Goal: Transaction & Acquisition: Purchase product/service

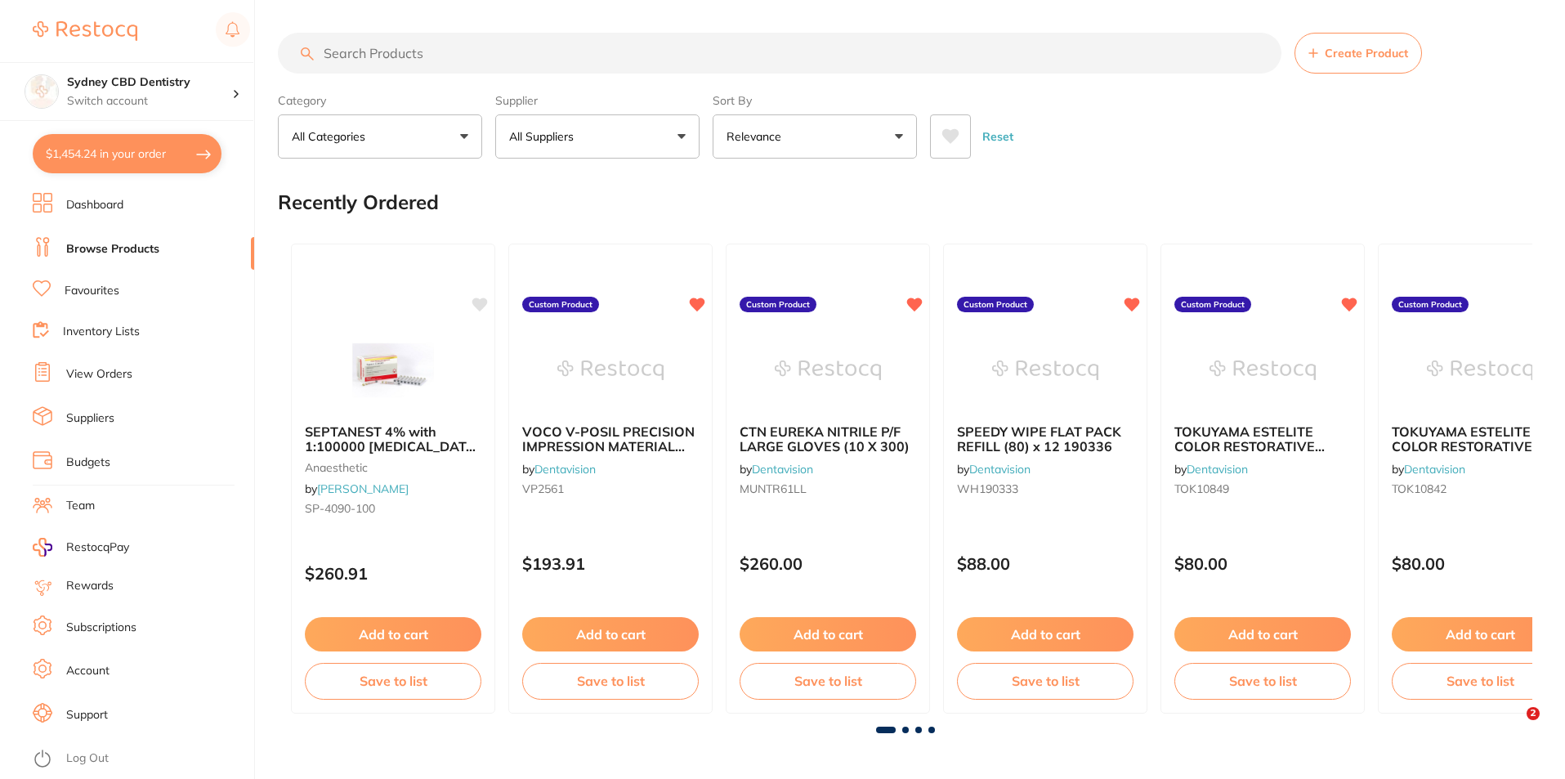
scroll to position [1, 0]
click at [550, 111] on div "Supplier All Suppliers All Suppliers Dentsply Sirona AB Orthodontics [PERSON_NA…" at bounding box center [597, 122] width 204 height 72
click at [597, 126] on button "All Suppliers" at bounding box center [597, 136] width 204 height 44
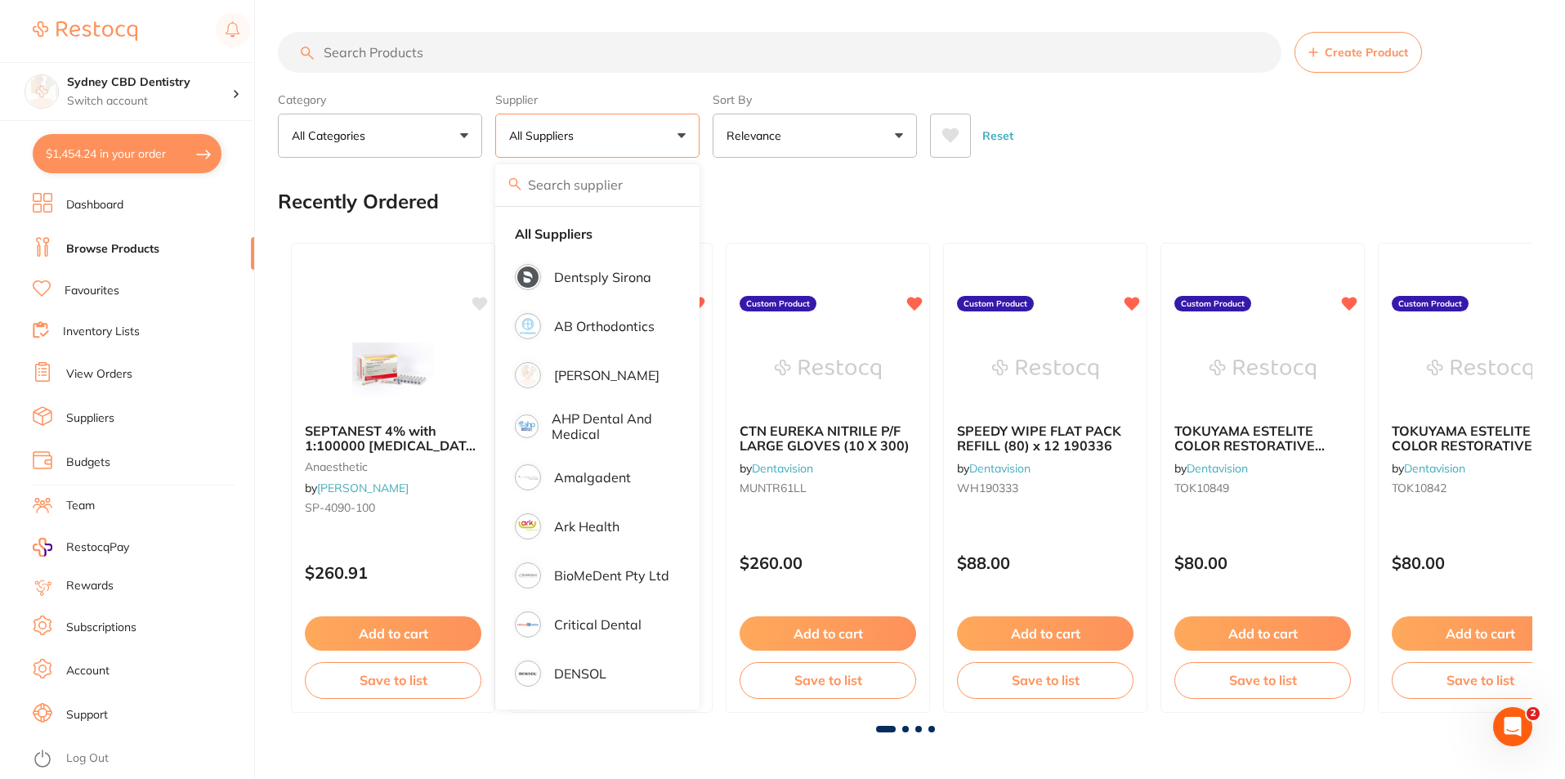
drag, startPoint x: 607, startPoint y: 275, endPoint x: 845, endPoint y: 379, distance: 259.8
click at [607, 275] on p "Dentsply Sirona" at bounding box center [602, 277] width 97 height 15
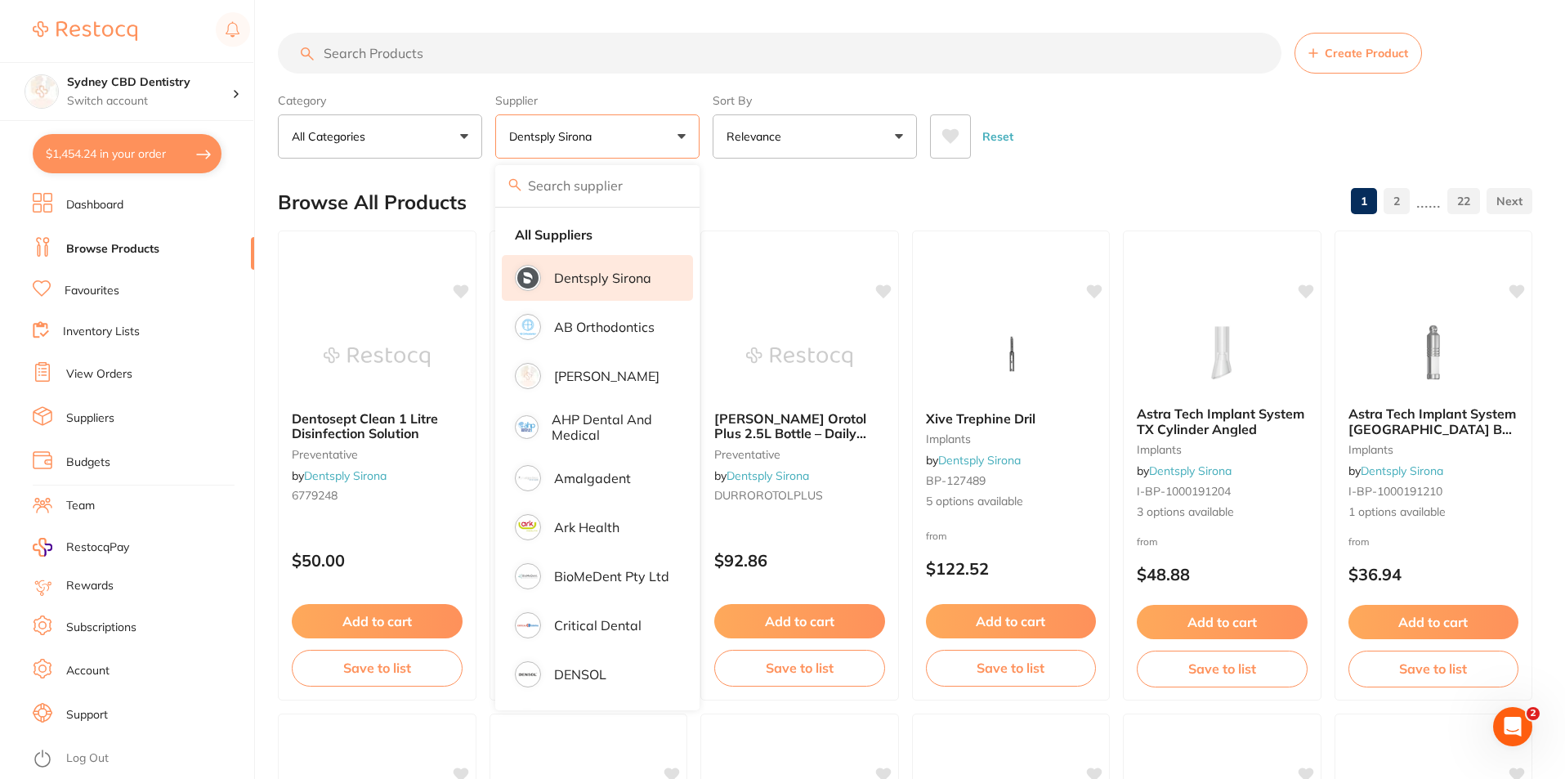
click at [616, 47] on input "search" at bounding box center [780, 53] width 1004 height 41
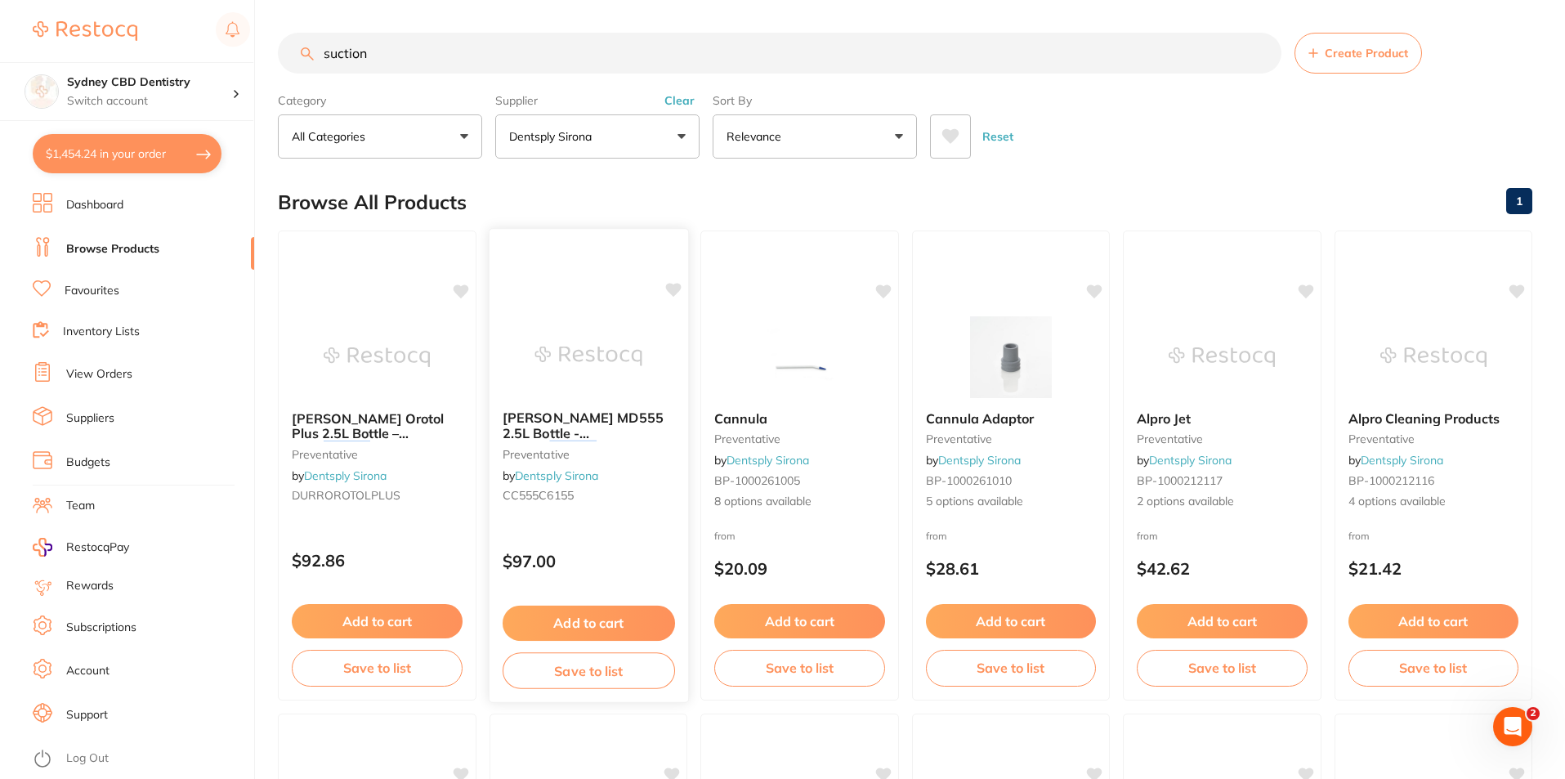
type input "suction"
click at [575, 617] on button "Add to cart" at bounding box center [588, 623] width 172 height 35
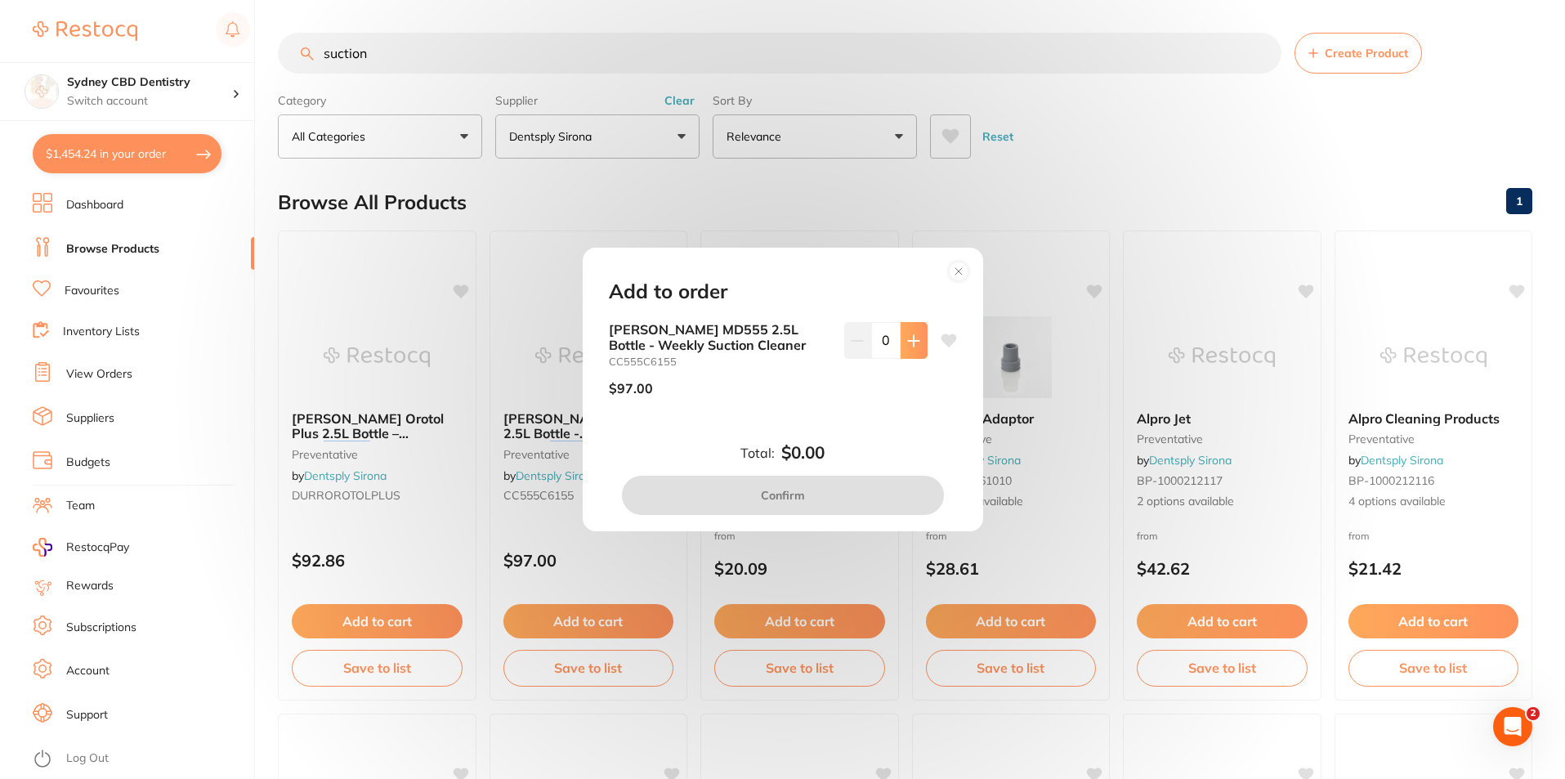
click at [913, 347] on button at bounding box center [914, 340] width 27 height 36
type input "1"
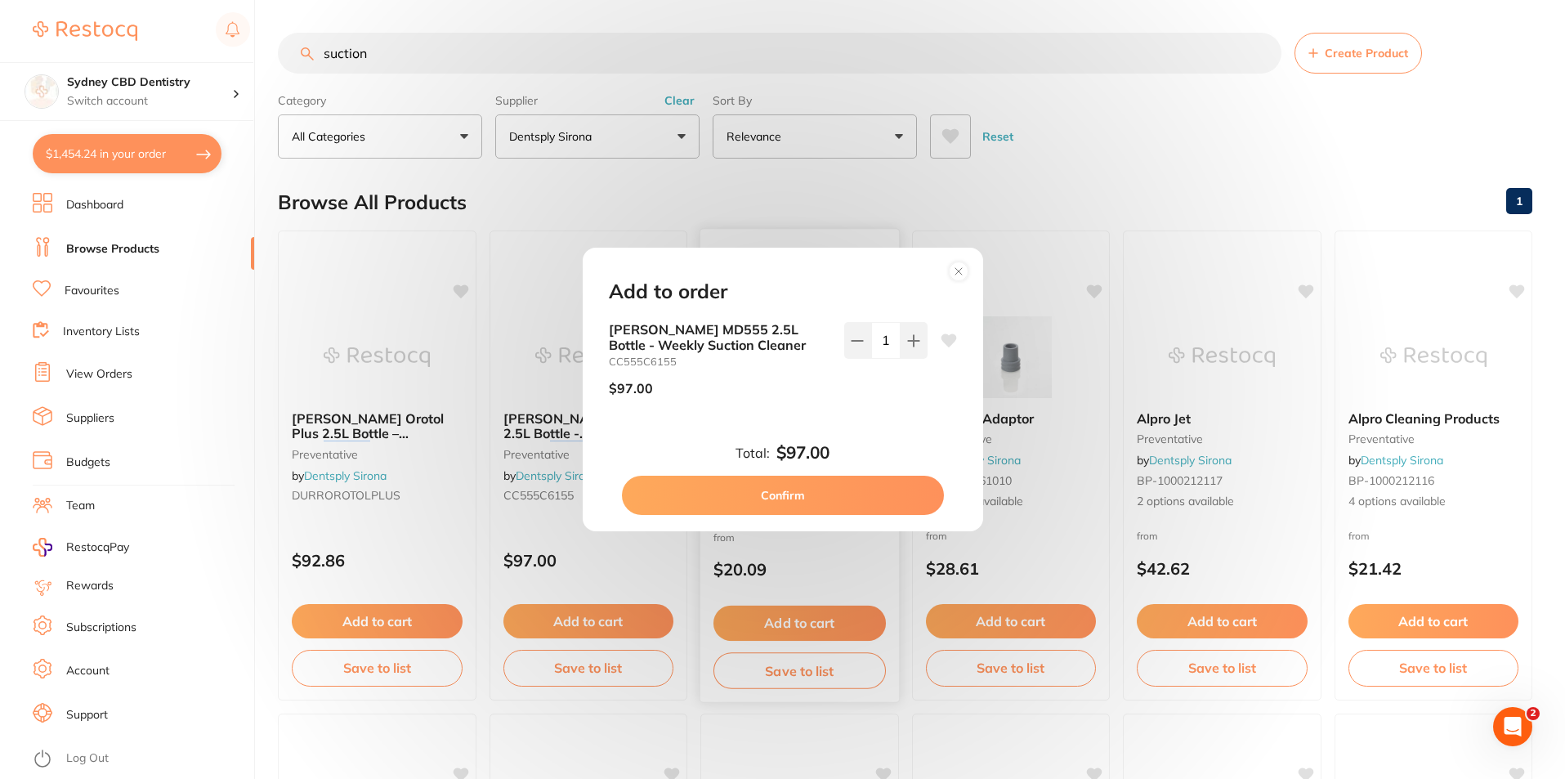
click at [812, 503] on button "Confirm" at bounding box center [783, 495] width 322 height 39
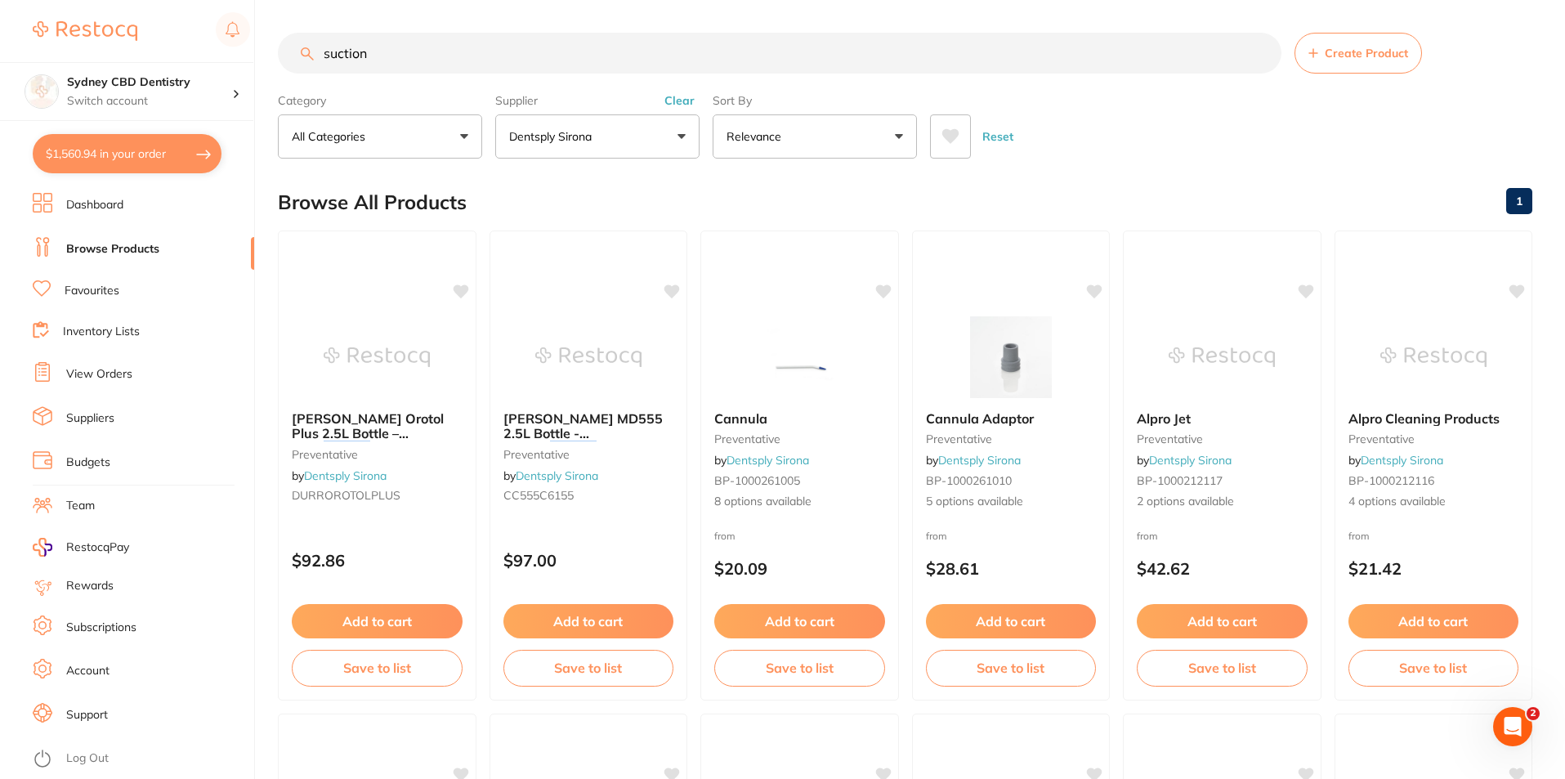
drag, startPoint x: 168, startPoint y: 152, endPoint x: 182, endPoint y: 170, distance: 22.7
click at [168, 151] on button "$1,560.94 in your order" at bounding box center [127, 153] width 189 height 39
checkbox input "true"
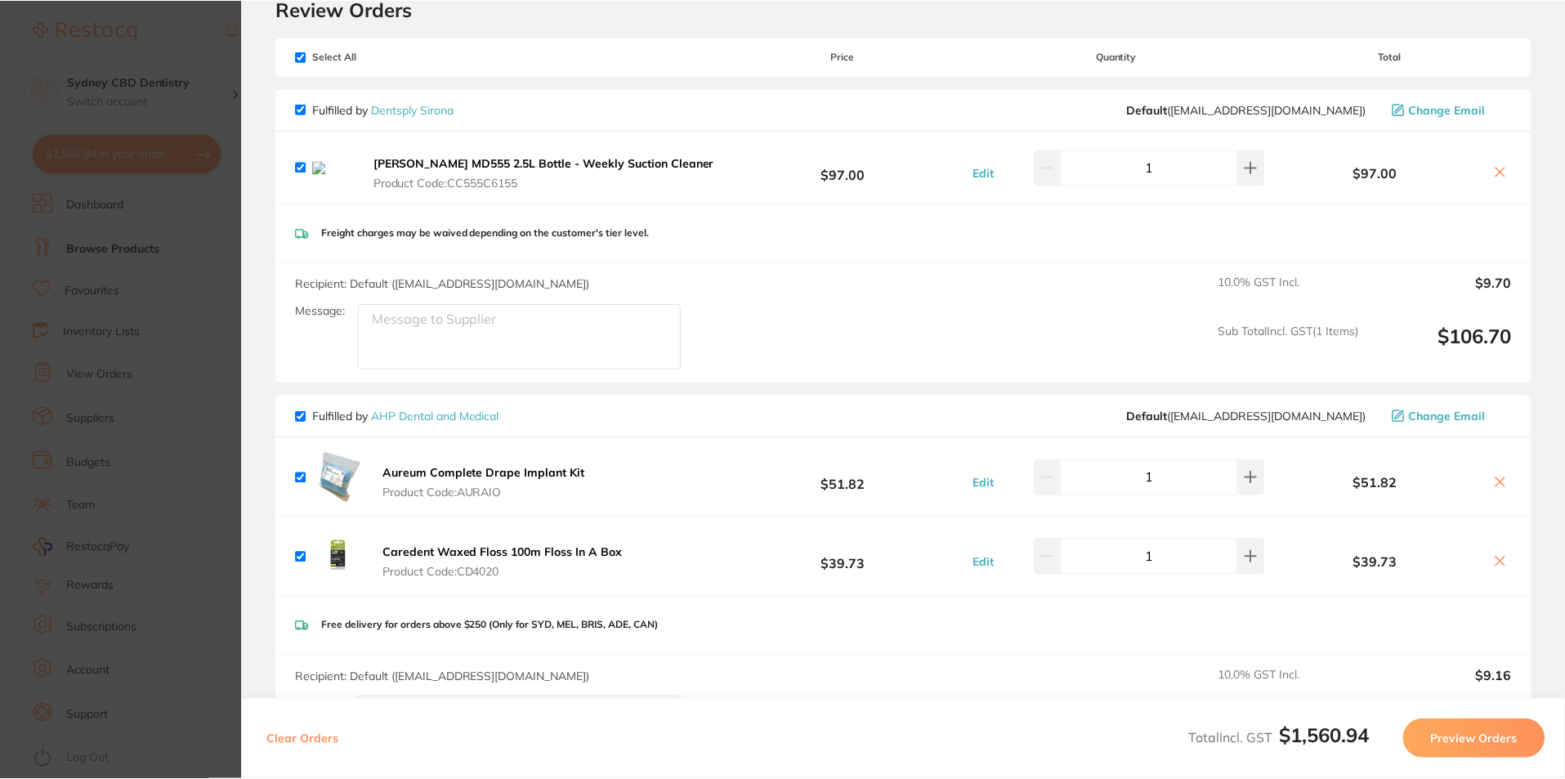
scroll to position [163, 0]
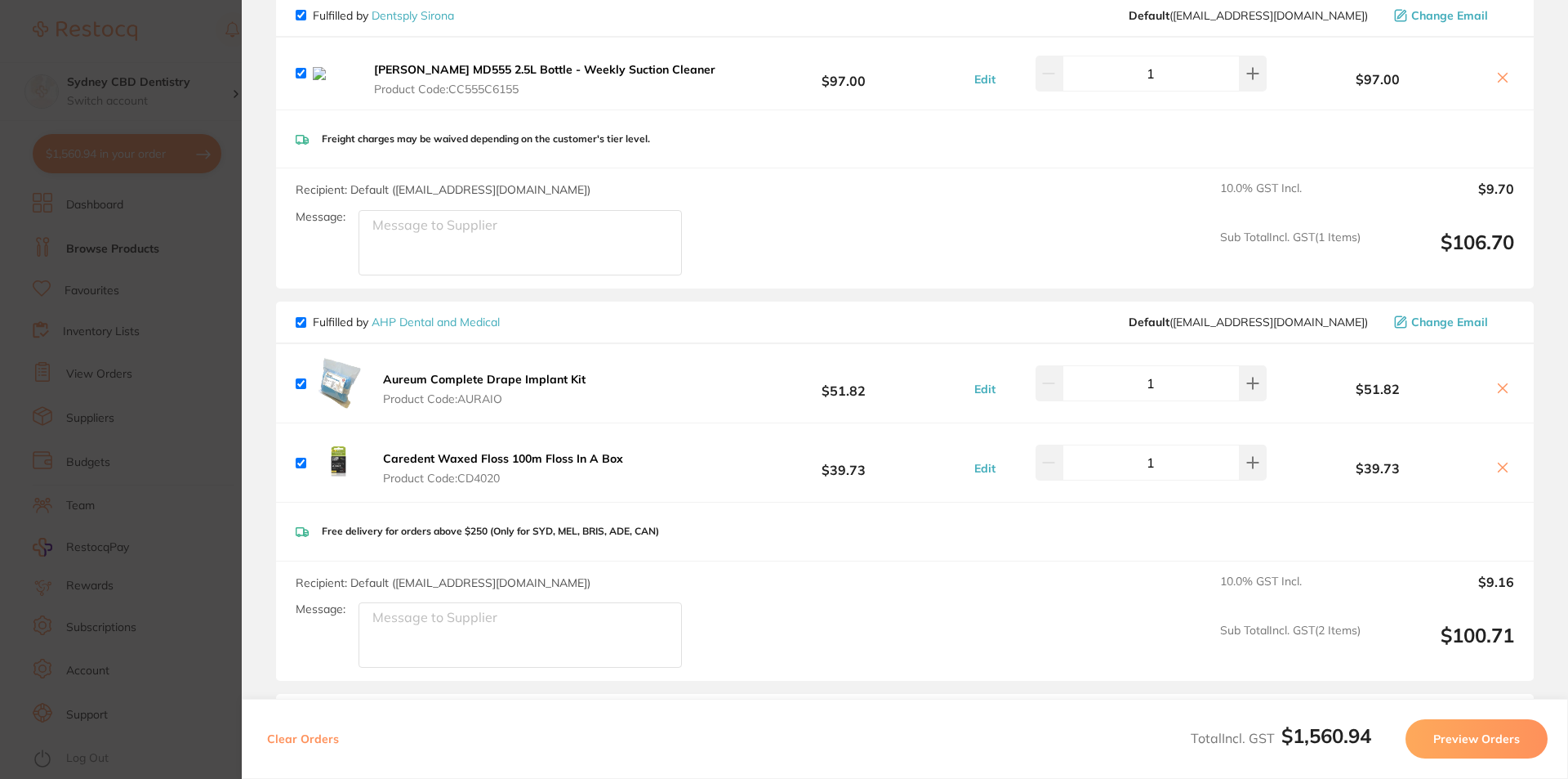
click at [431, 325] on link "AHP Dental and Medical" at bounding box center [436, 322] width 128 height 15
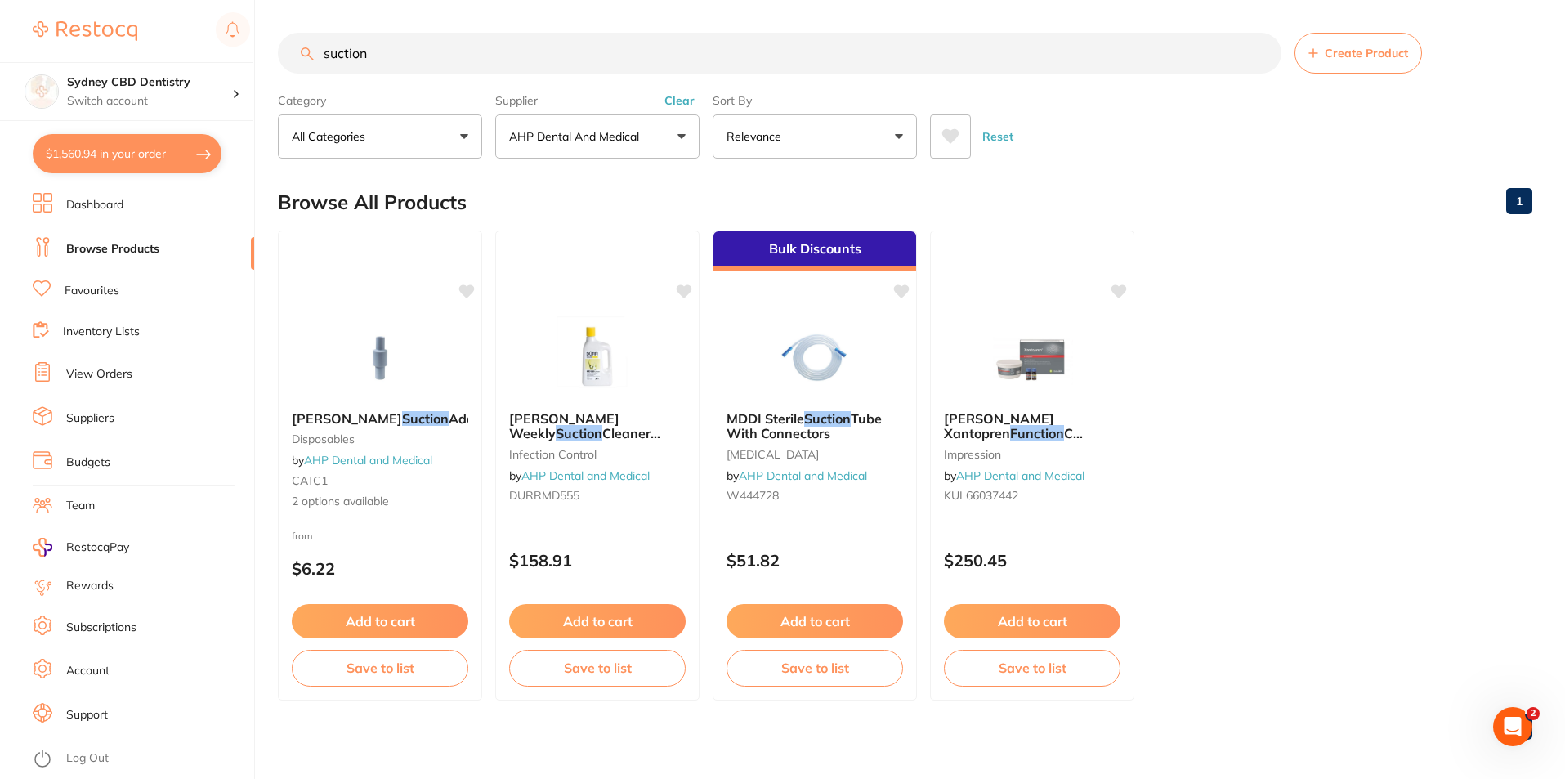
drag, startPoint x: 212, startPoint y: 50, endPoint x: 126, endPoint y: 52, distance: 85.8
click at [125, 48] on div "$1,560.94 Sydney CBD Dentistry Switch account Sydney CBD Dentistry $1,560.94 in…" at bounding box center [782, 389] width 1565 height 779
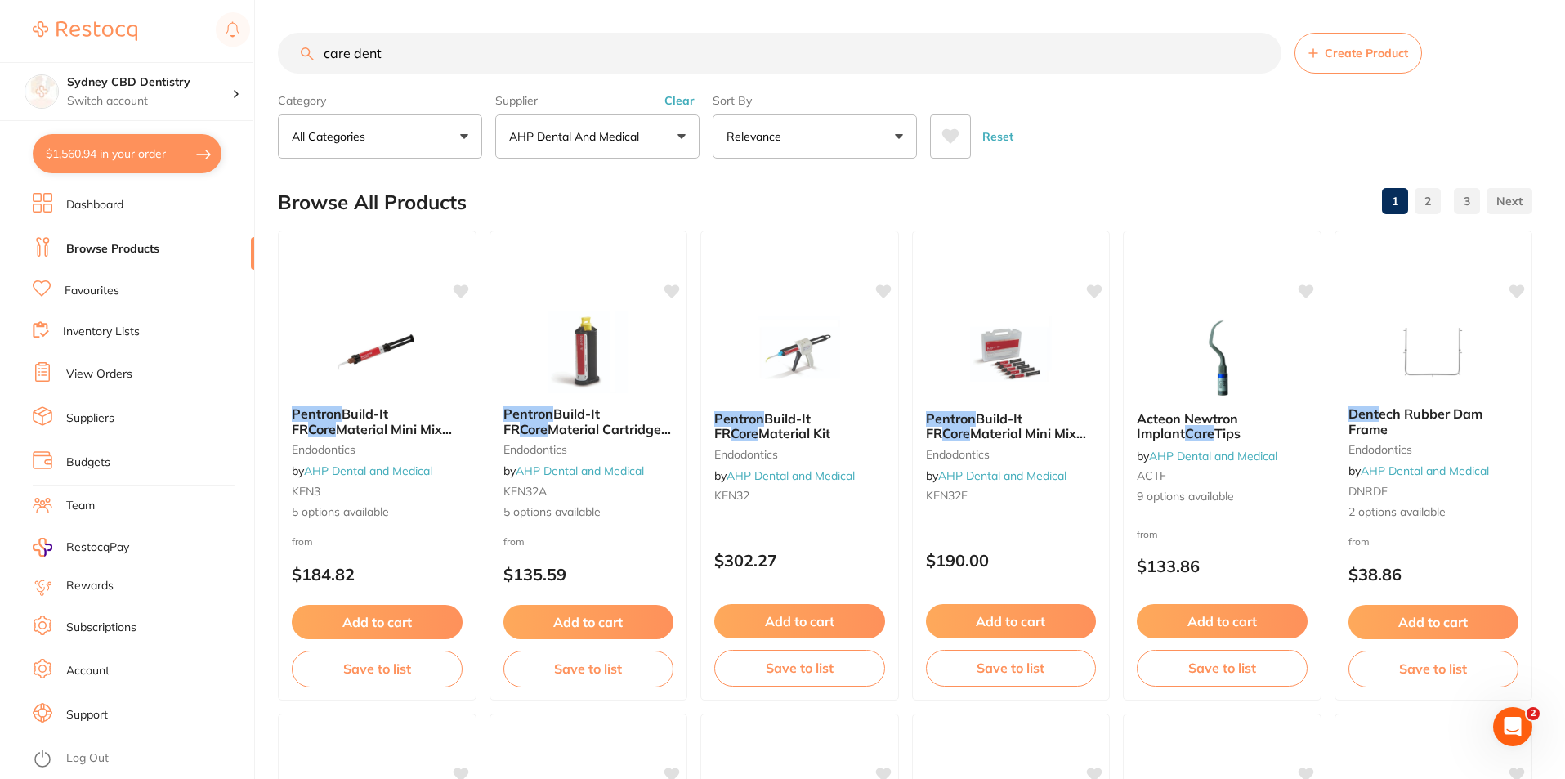
click at [365, 55] on input "care dent" at bounding box center [780, 53] width 1004 height 41
click at [518, 65] on input "caredent" at bounding box center [780, 53] width 1004 height 41
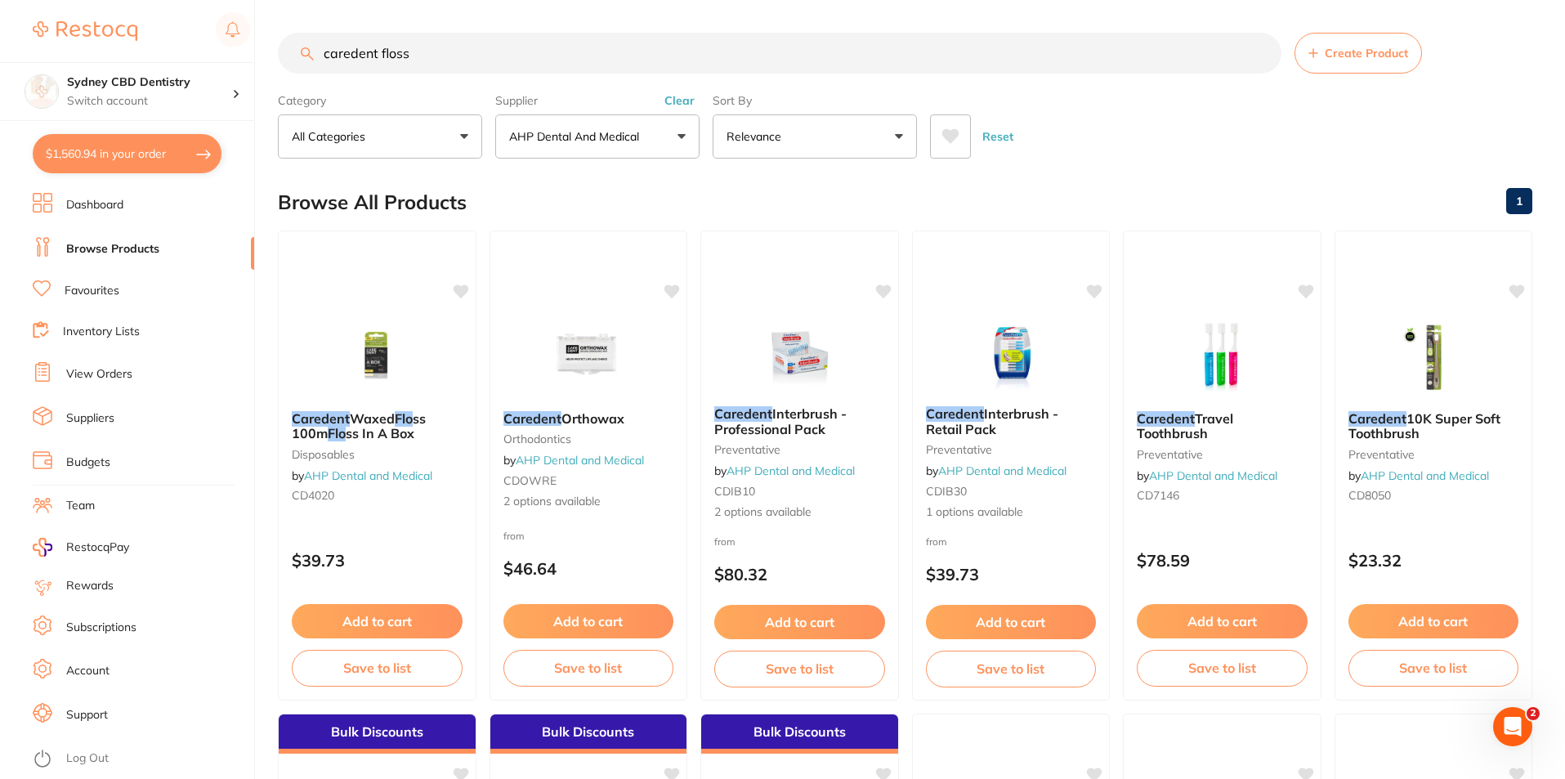
type input "caredent floss"
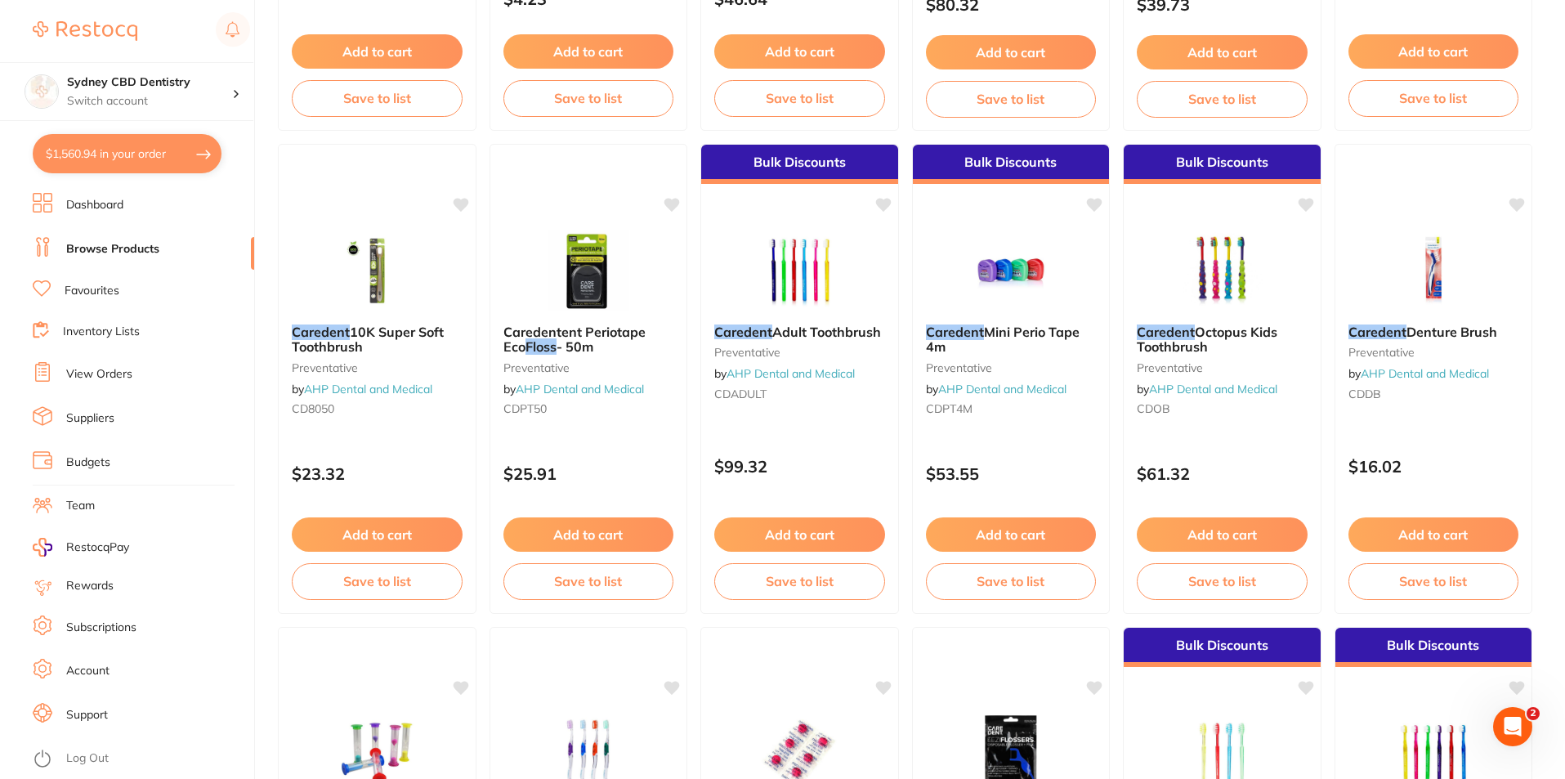
scroll to position [572, 0]
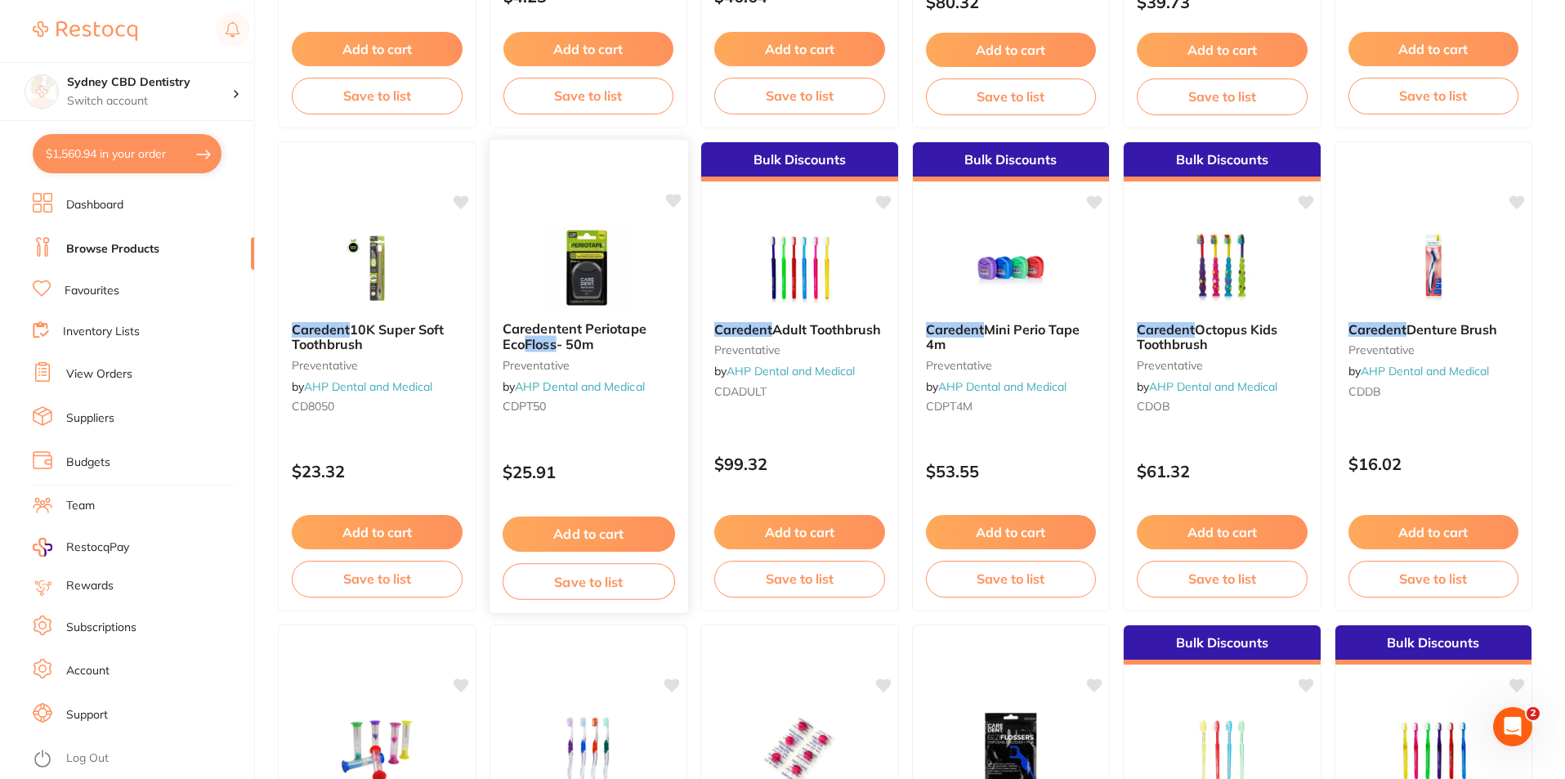
click at [586, 285] on img at bounding box center [587, 267] width 107 height 83
click at [584, 334] on span "Caredentent Periotape Eco" at bounding box center [574, 336] width 144 height 32
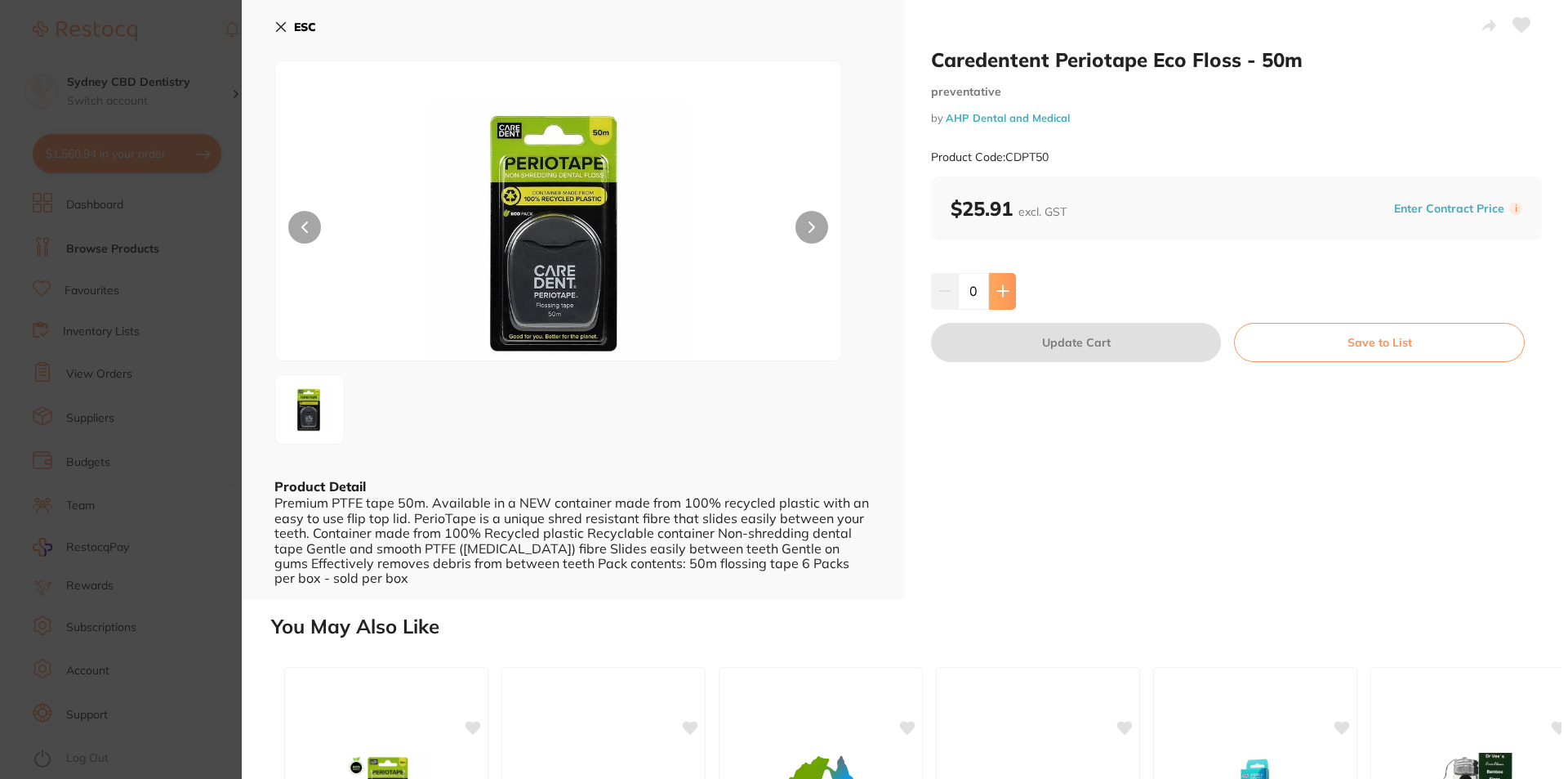
click at [1003, 288] on icon at bounding box center [1002, 290] width 13 height 13
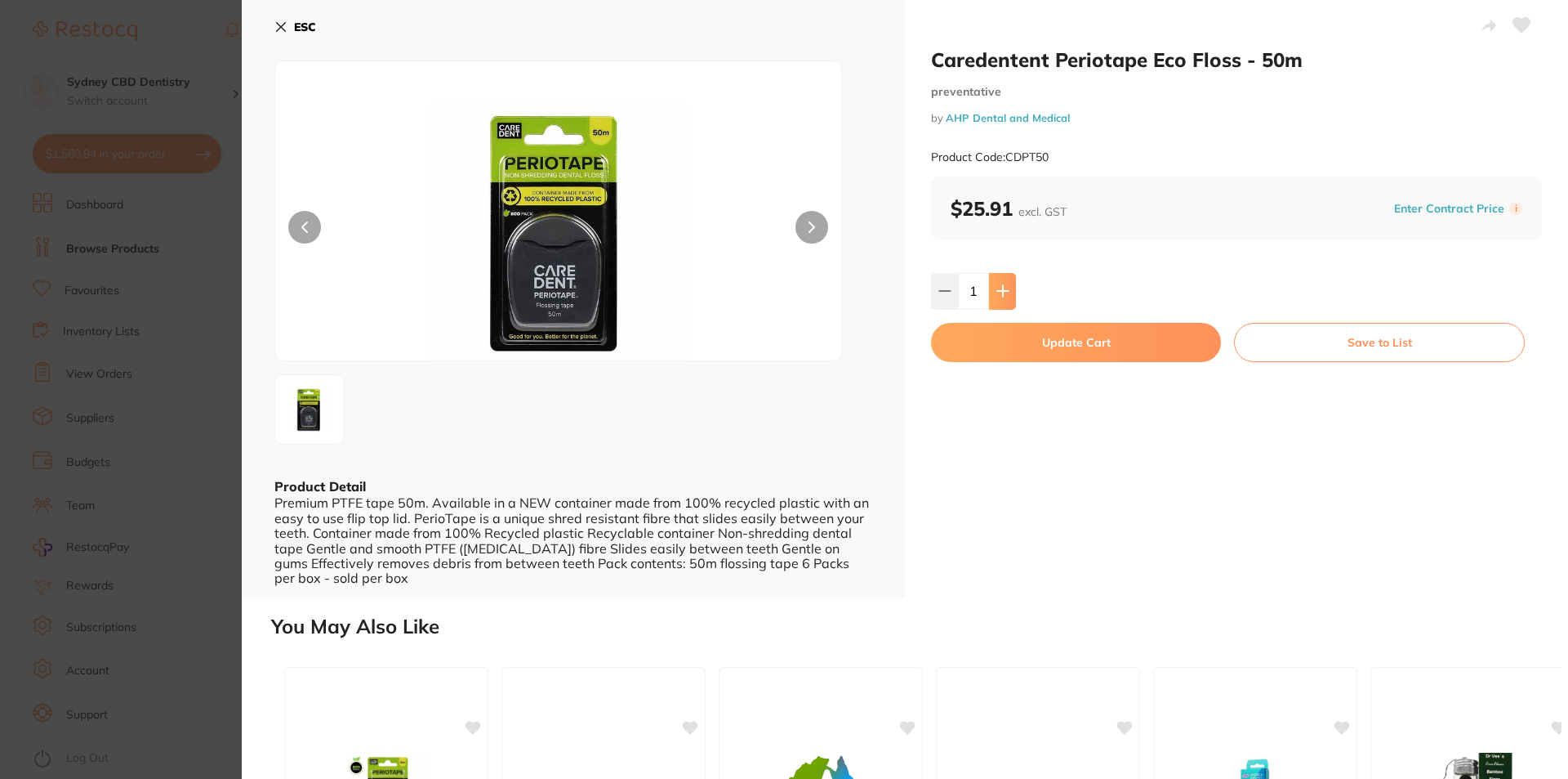
click at [998, 292] on icon at bounding box center [1002, 290] width 13 height 13
click at [998, 292] on icon at bounding box center [1002, 291] width 11 height 11
click at [947, 300] on button at bounding box center [944, 291] width 27 height 36
type input "2"
drag, startPoint x: 1034, startPoint y: 342, endPoint x: 1030, endPoint y: 356, distance: 14.6
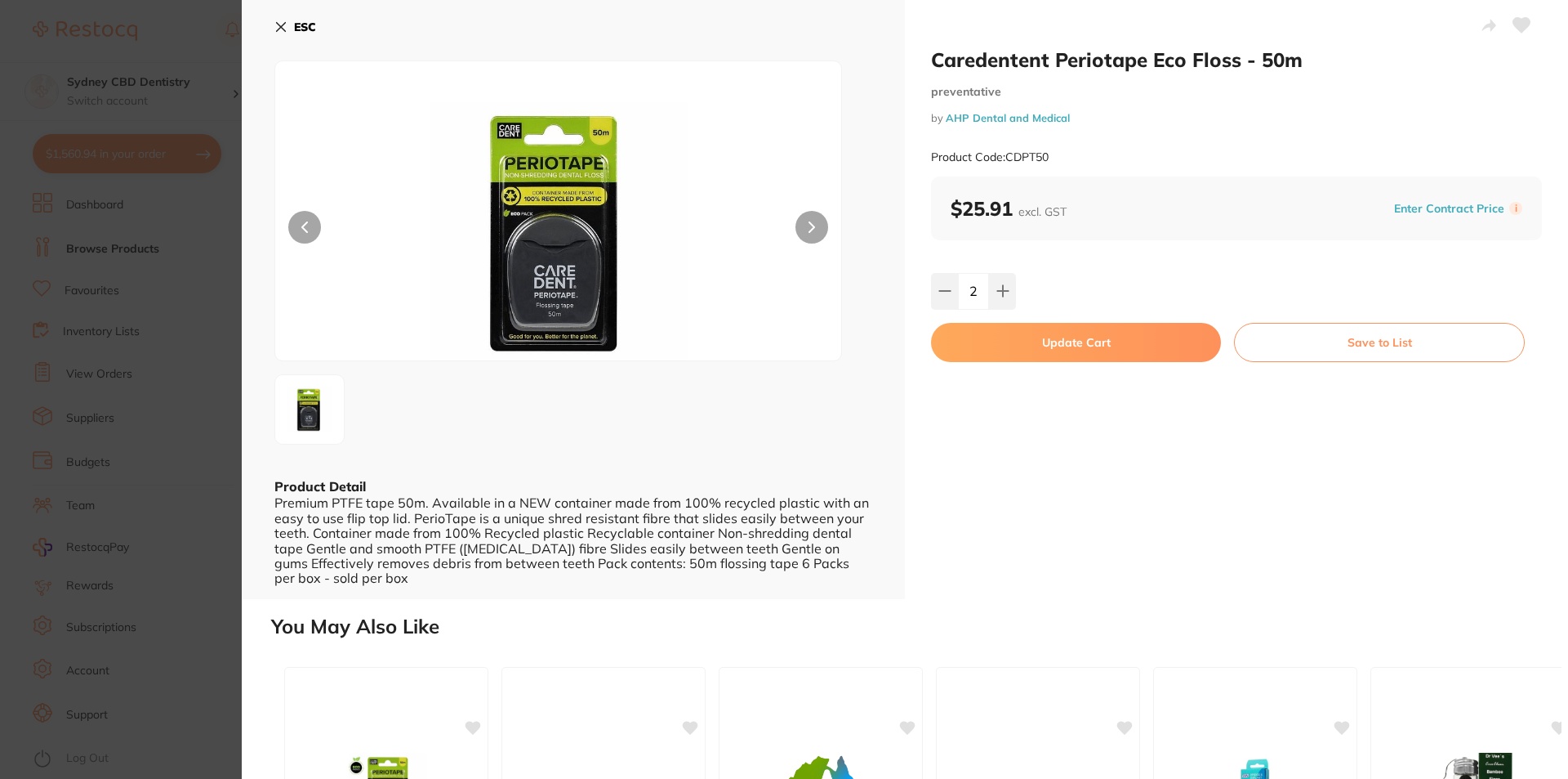
click at [1035, 342] on button "Update Cart" at bounding box center [1076, 342] width 290 height 39
checkbox input "false"
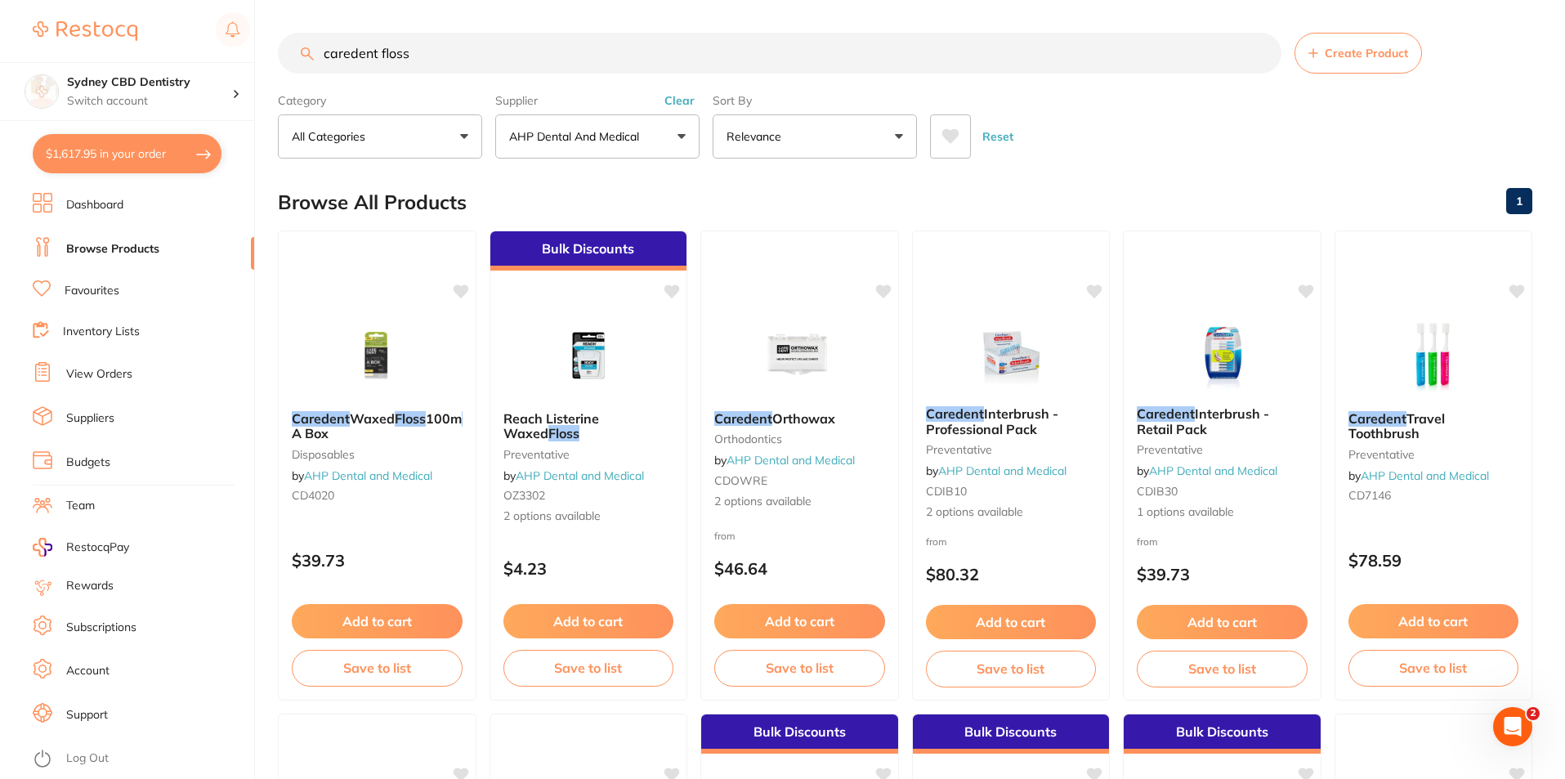
click at [197, 150] on button "$1,617.95 in your order" at bounding box center [127, 153] width 189 height 39
checkbox input "true"
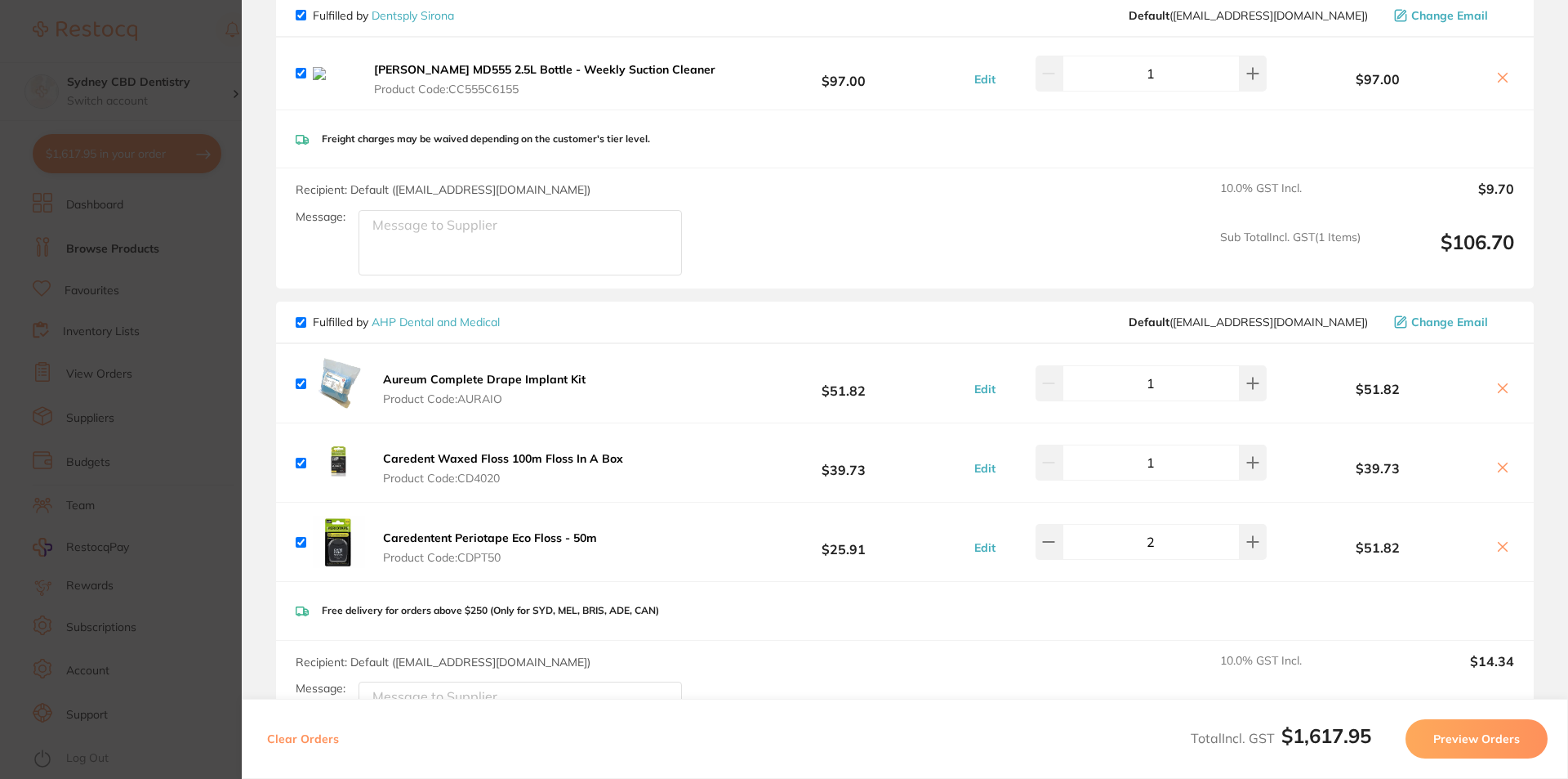
click at [1496, 465] on icon at bounding box center [1502, 467] width 13 height 13
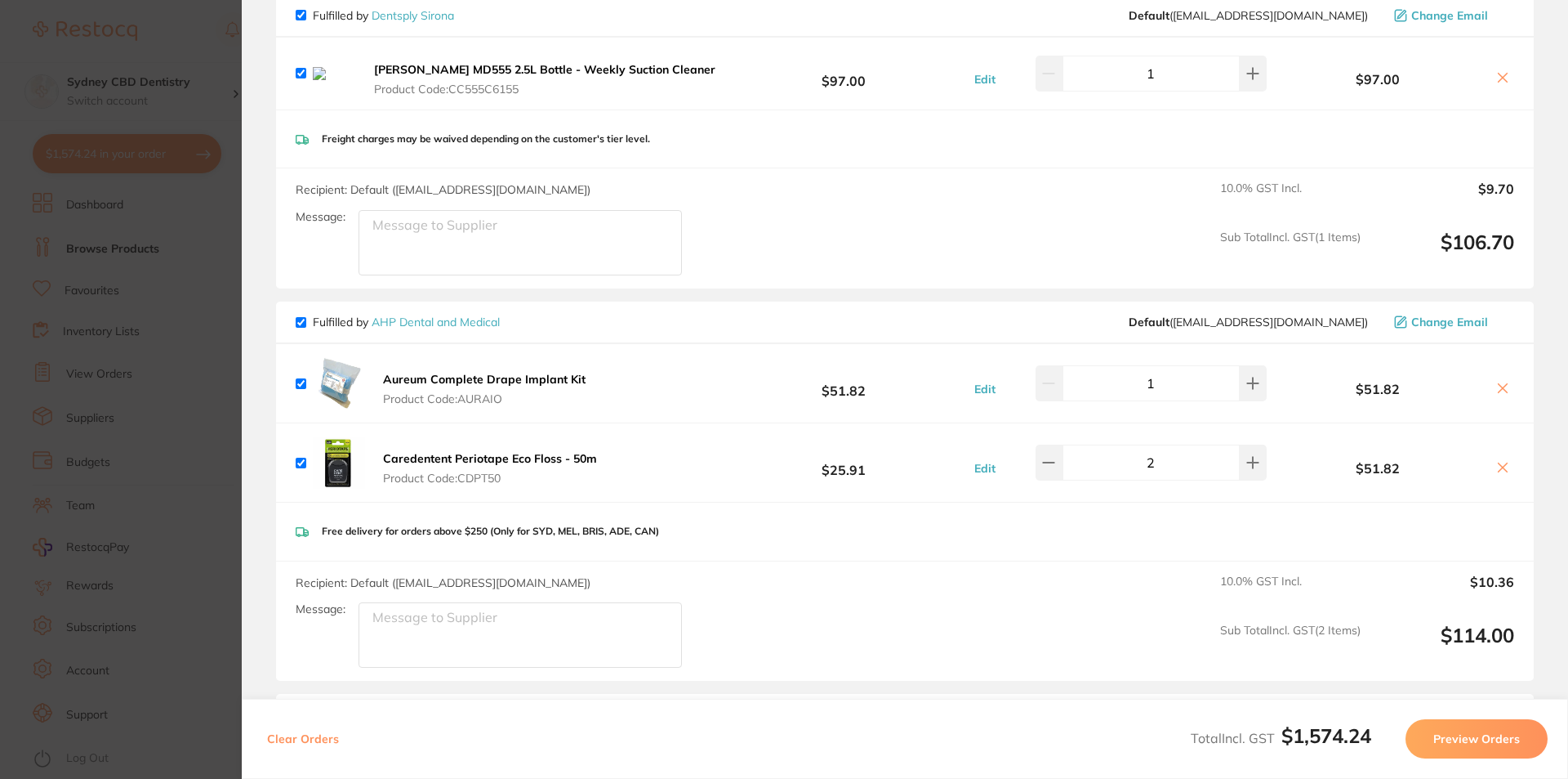
checkbox input "true"
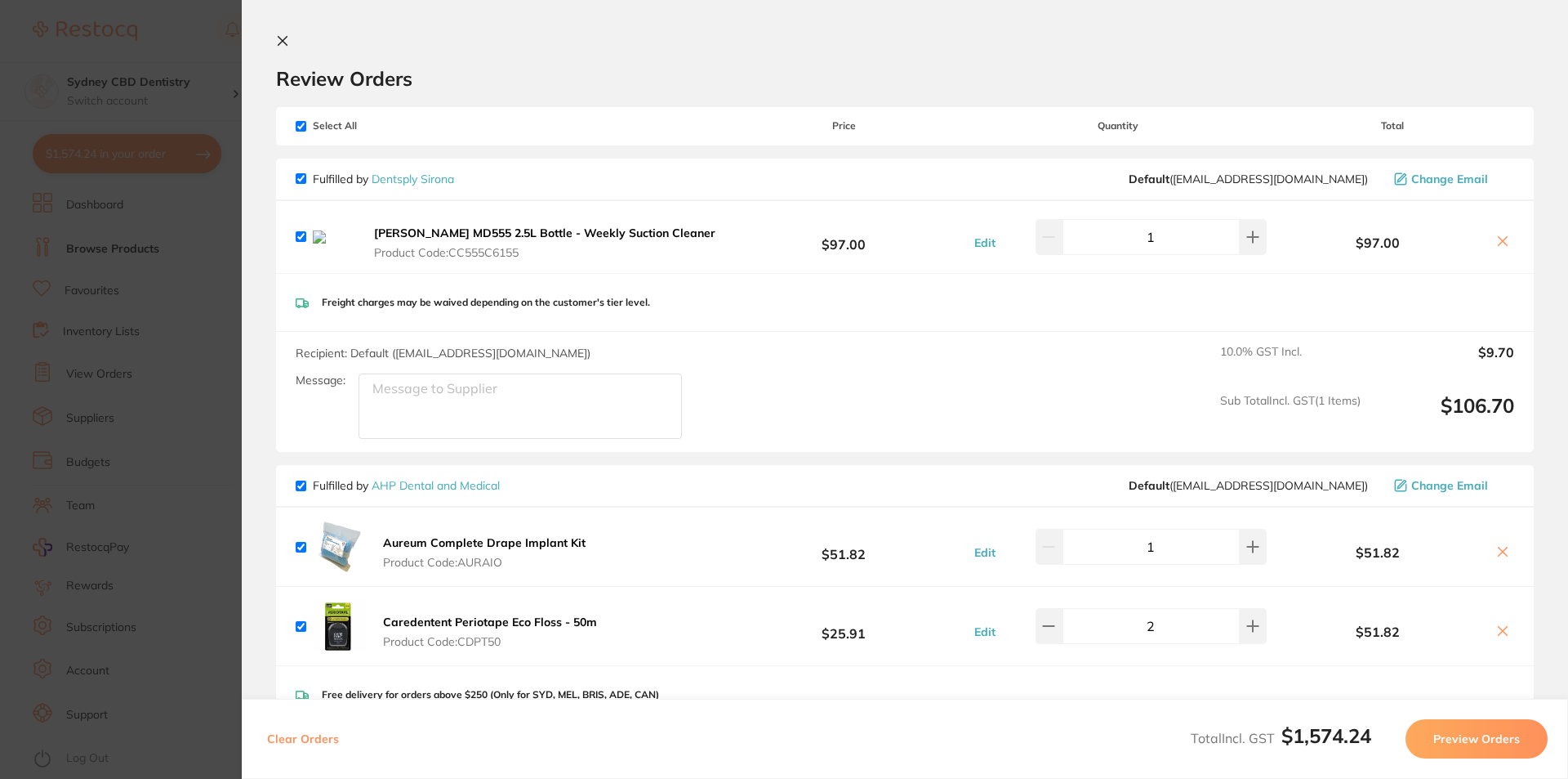
click at [285, 39] on icon at bounding box center [283, 41] width 9 height 9
